Goal: Information Seeking & Learning: Learn about a topic

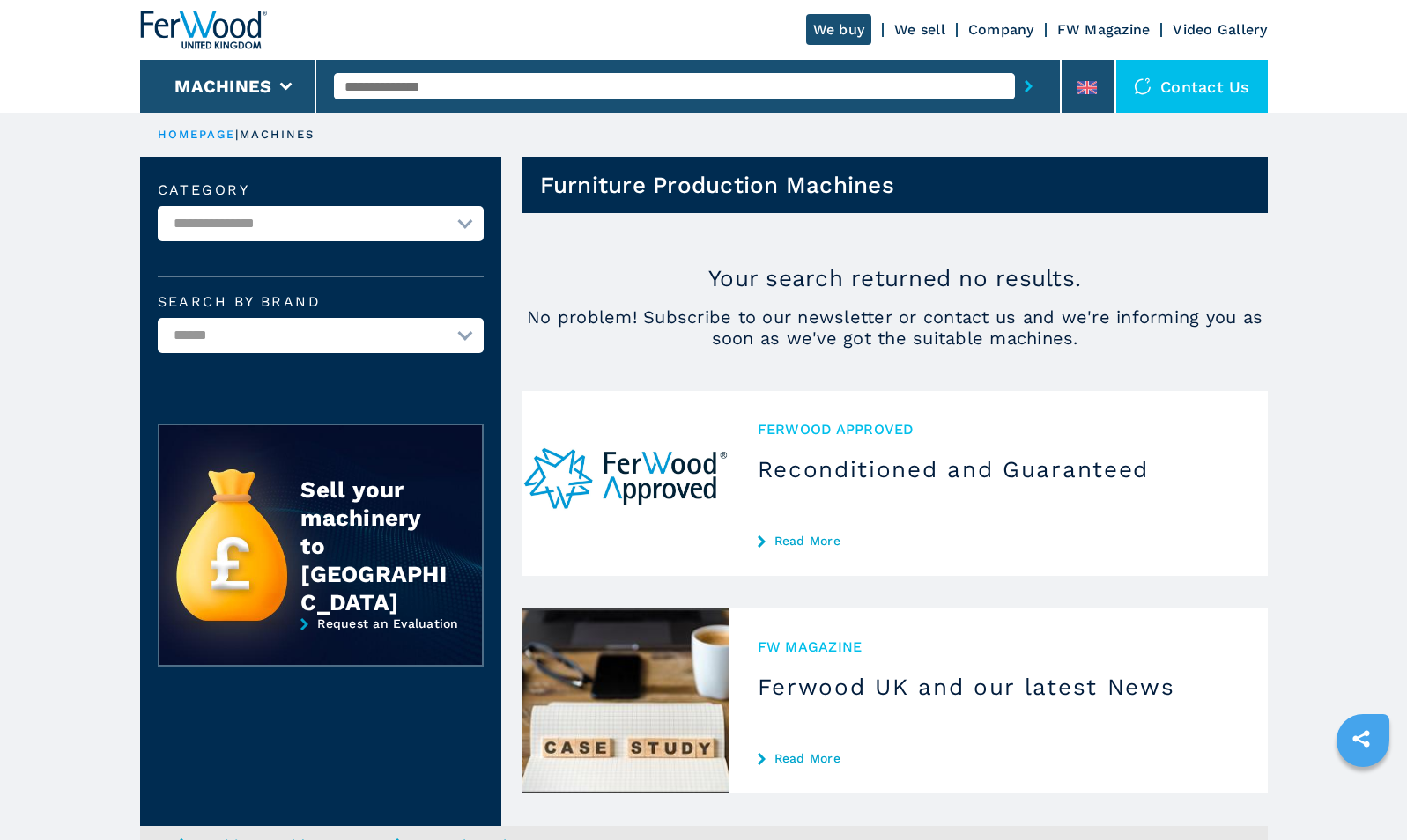
select select "**********"
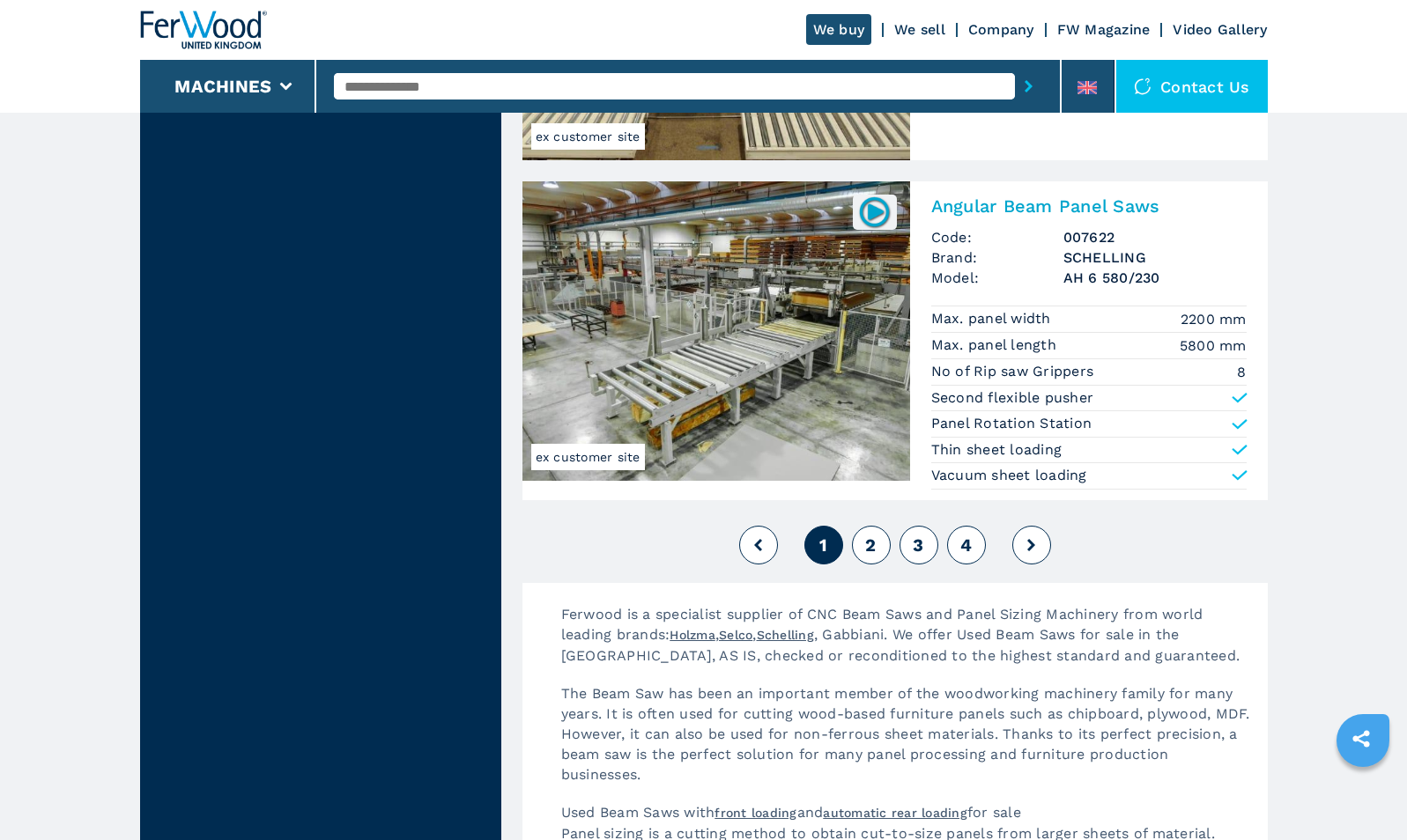
scroll to position [3843, 0]
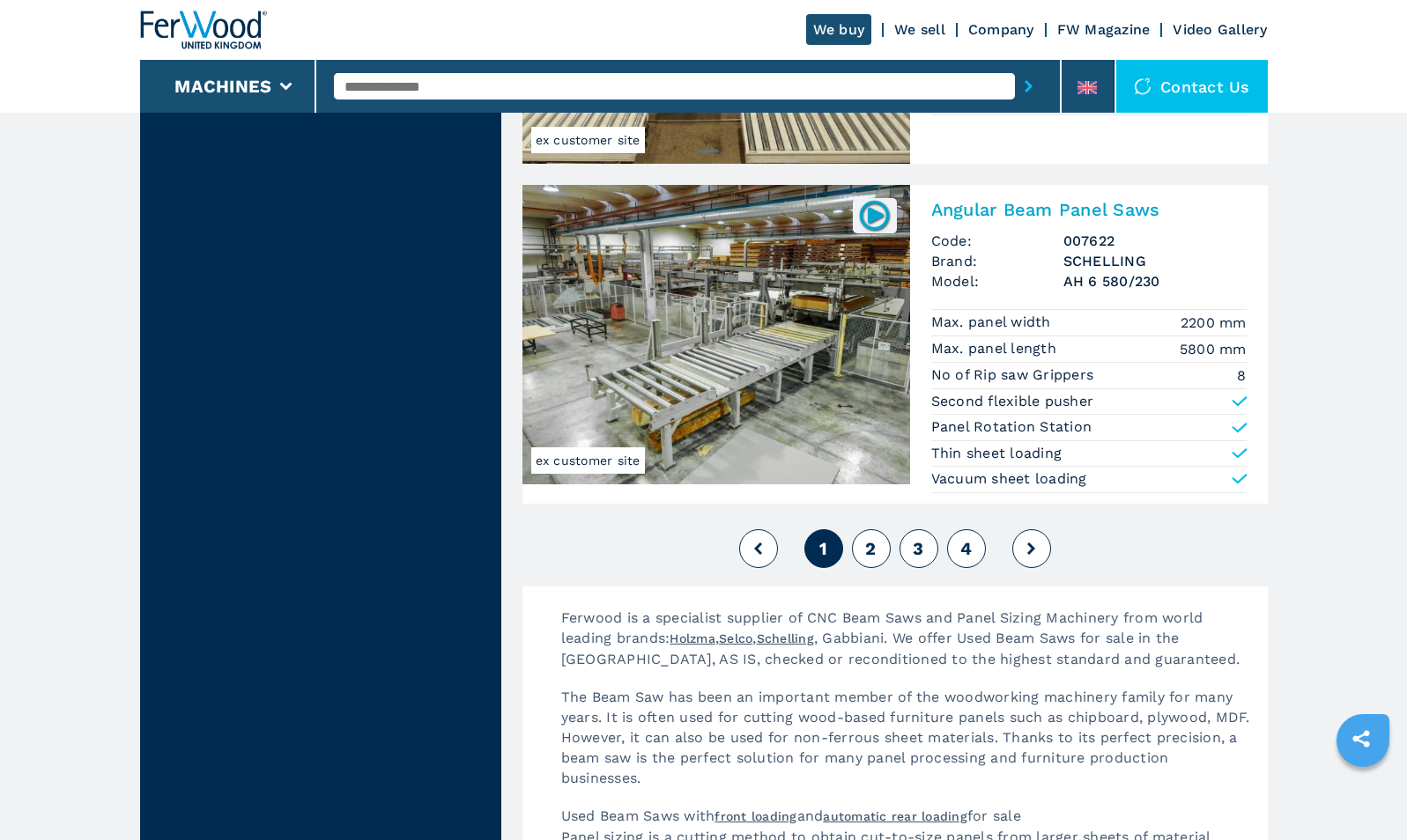
click at [1030, 565] on button at bounding box center [1032, 549] width 39 height 39
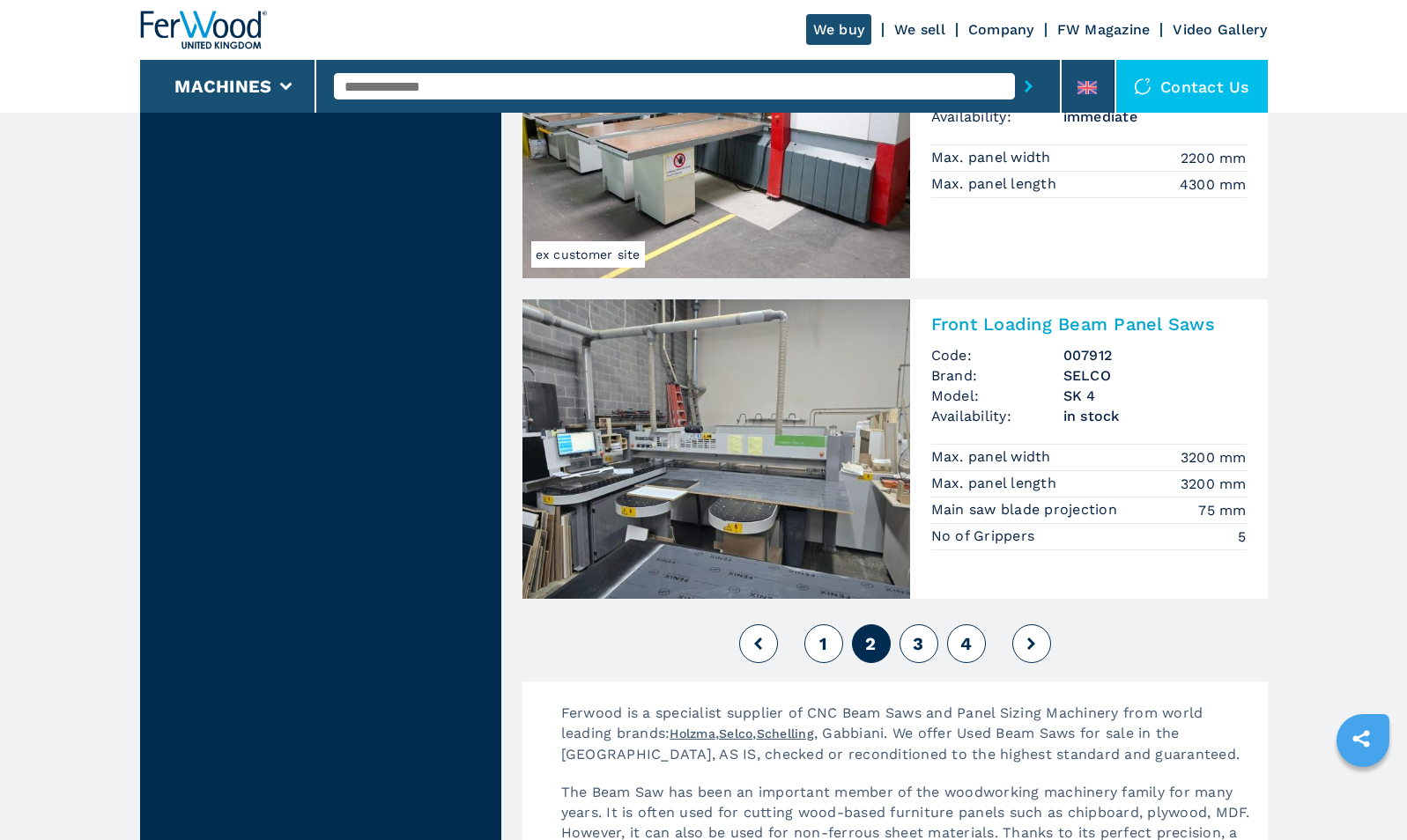
scroll to position [3854, 0]
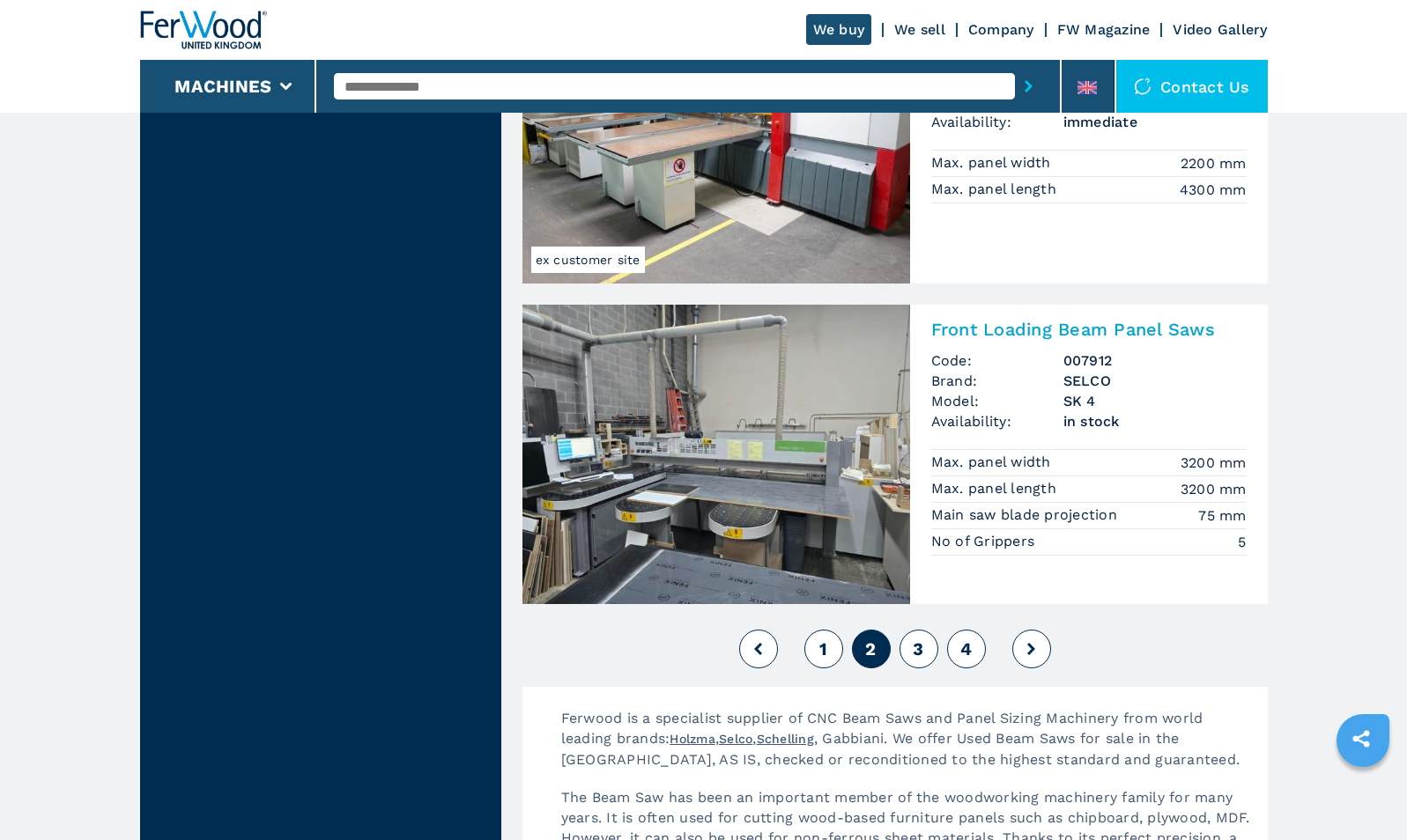
click at [1031, 663] on button at bounding box center [1032, 649] width 39 height 39
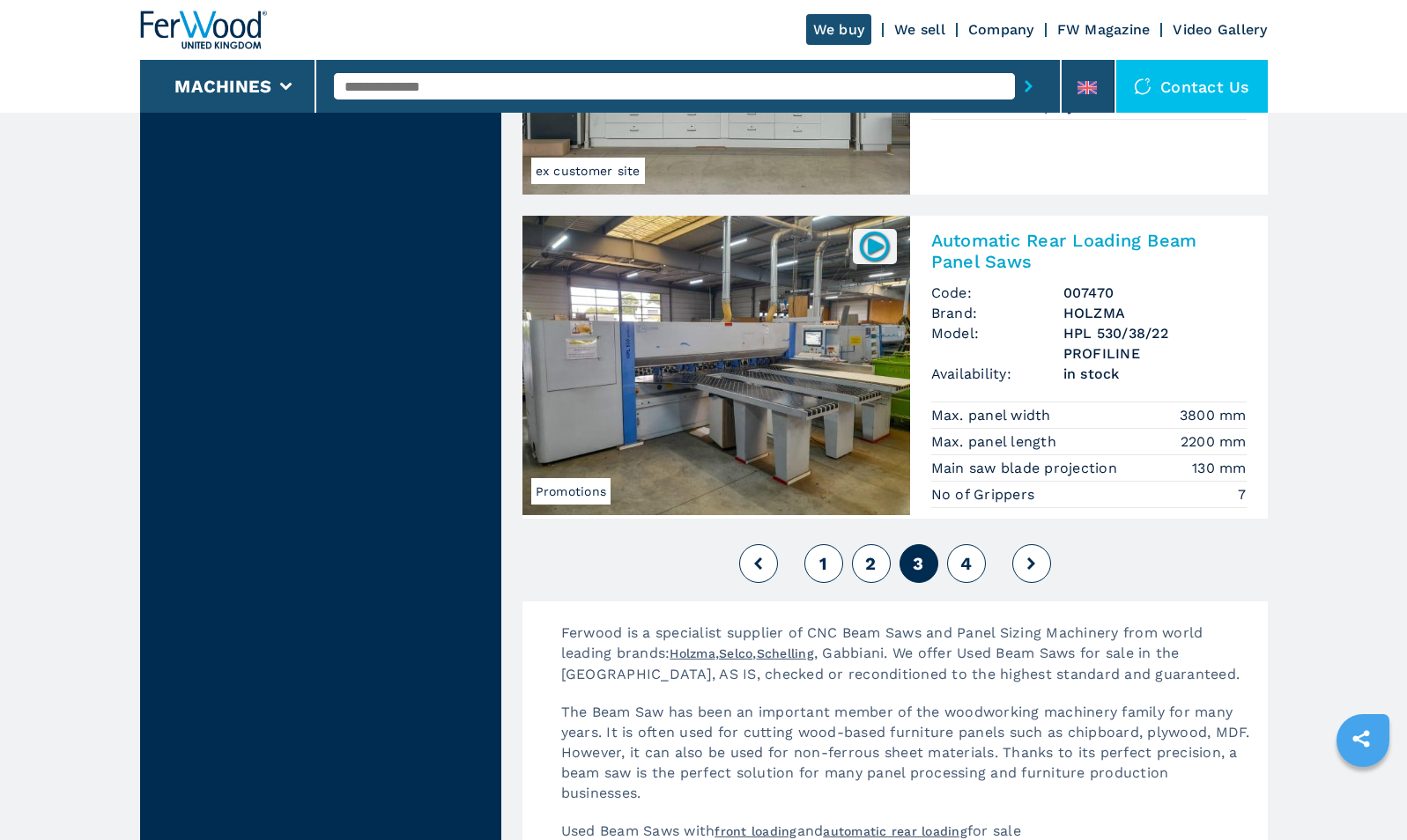
scroll to position [3854, 0]
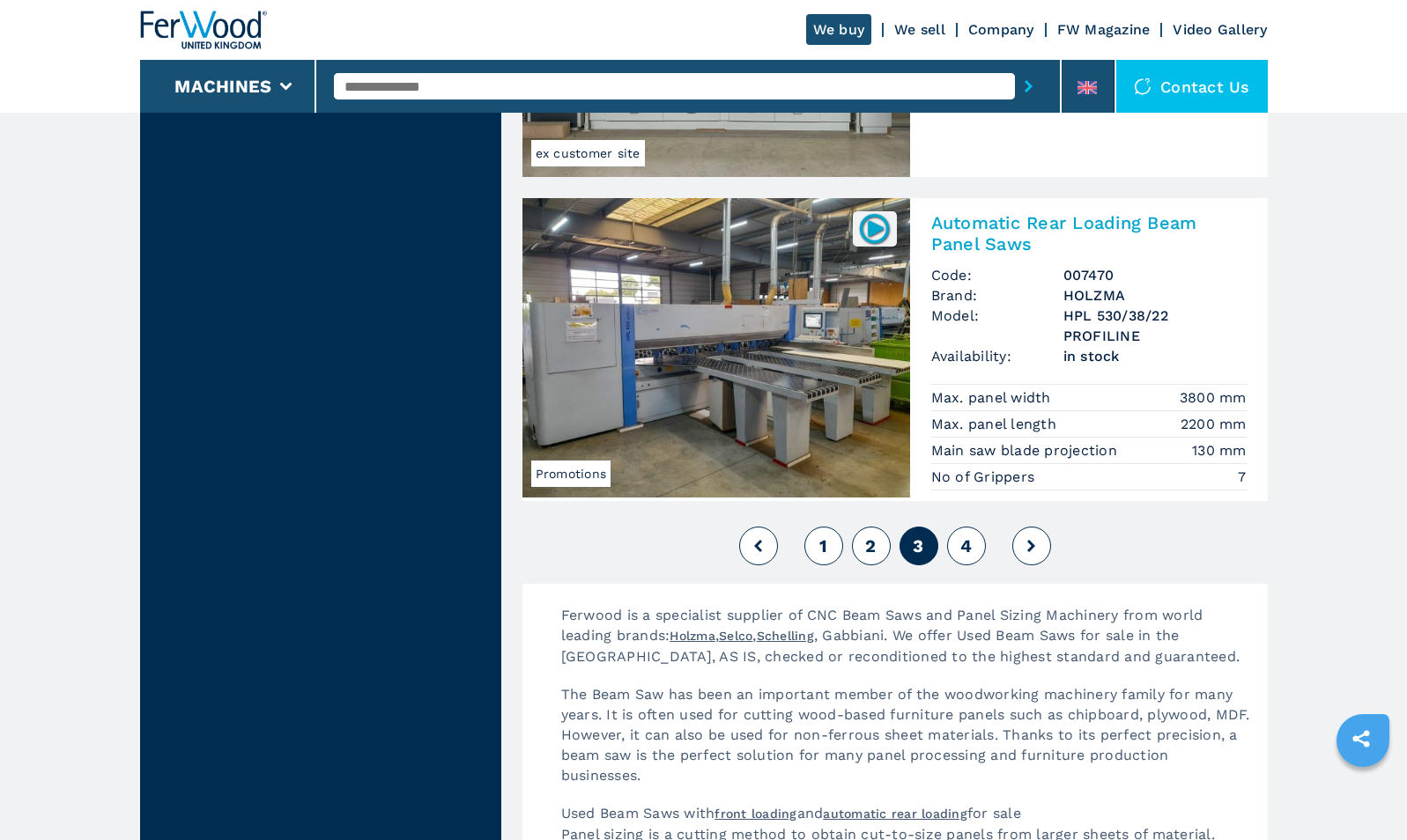
click at [1229, 688] on p "The Beam Saw has been an important member of the woodworking machinery family f…" at bounding box center [905, 744] width 724 height 119
click at [1031, 546] on icon at bounding box center [1031, 546] width 8 height 13
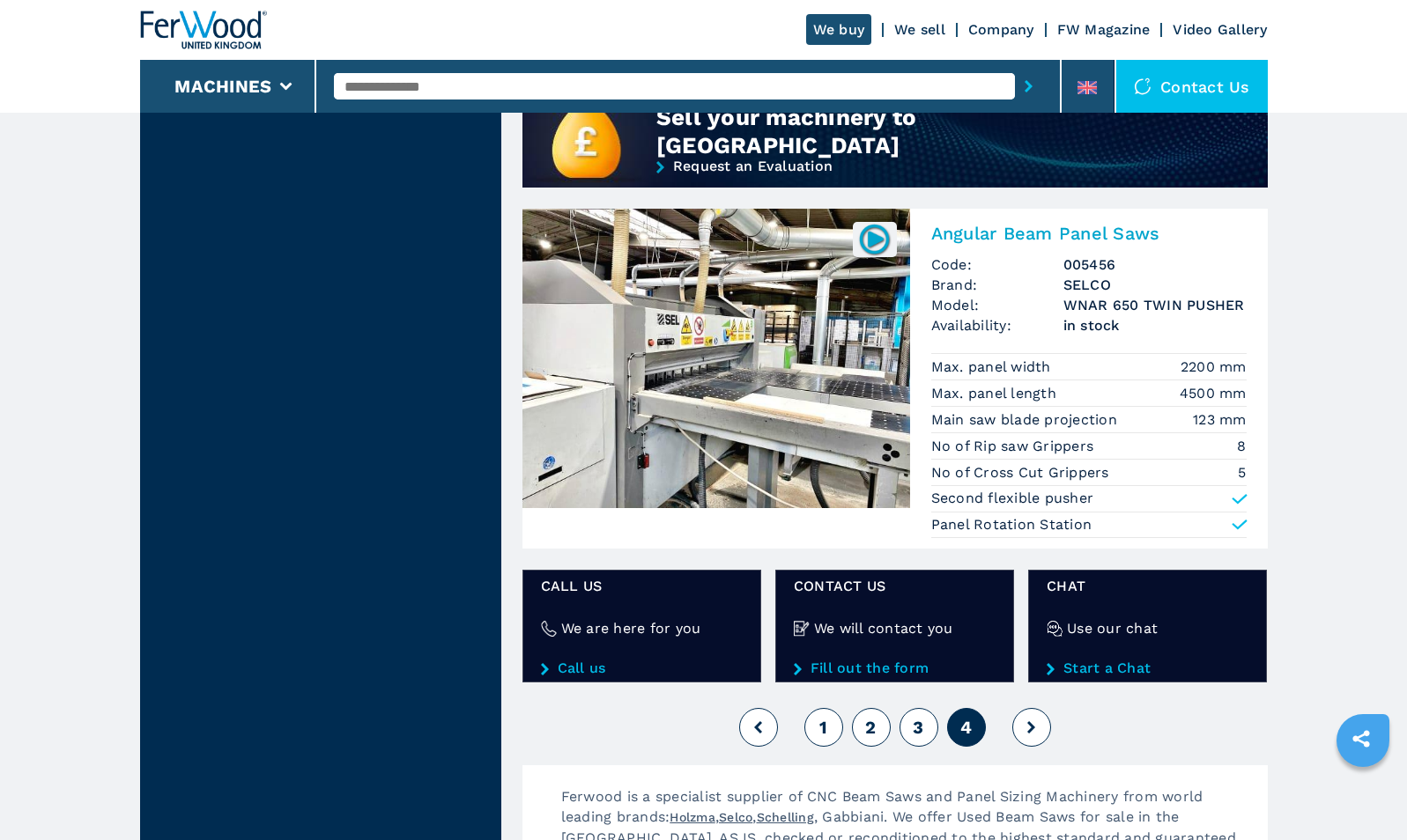
scroll to position [1453, 0]
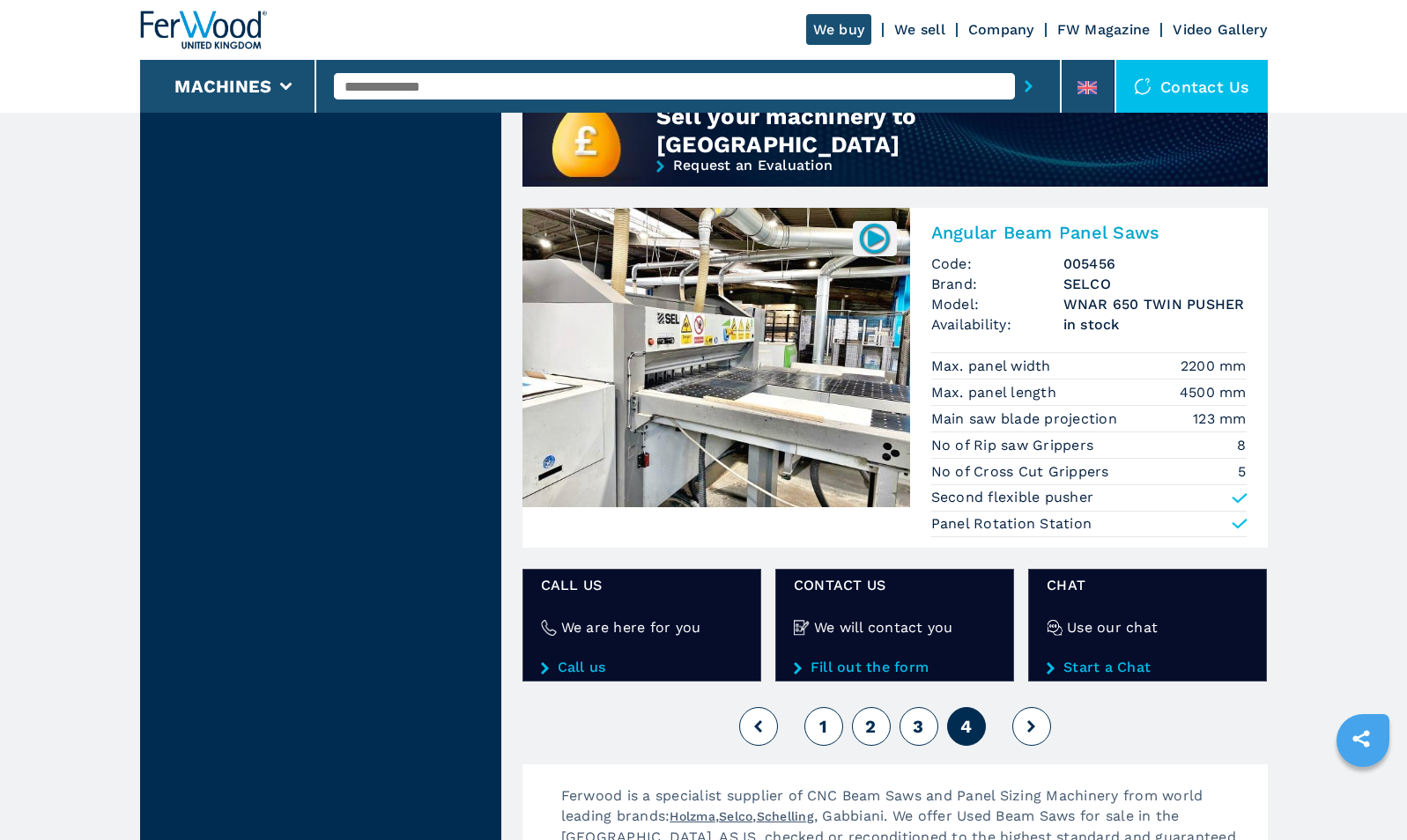
click at [1032, 731] on icon at bounding box center [1031, 726] width 8 height 13
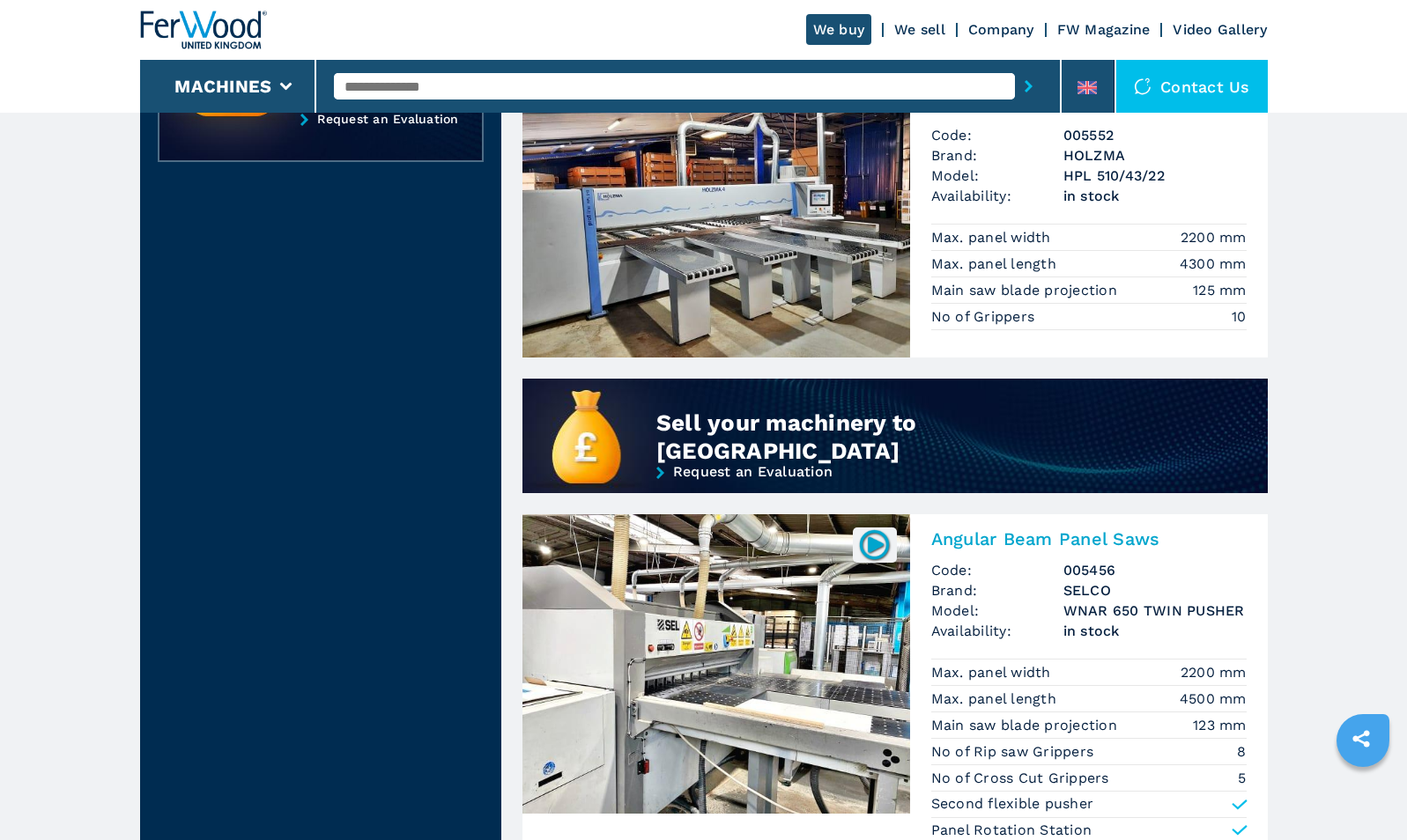
scroll to position [1145, 0]
